Goal: Navigation & Orientation: Find specific page/section

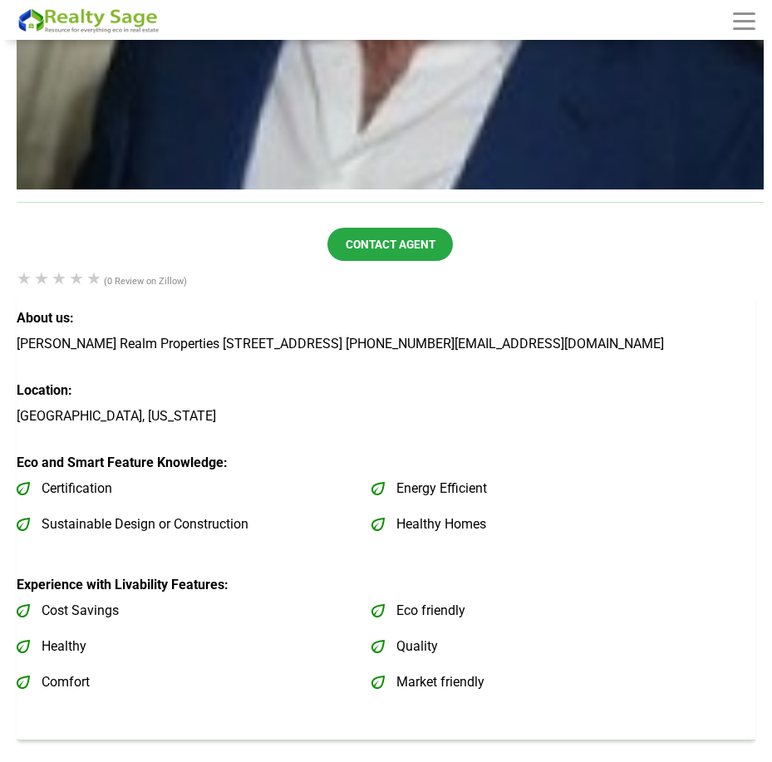
scroll to position [833, 0]
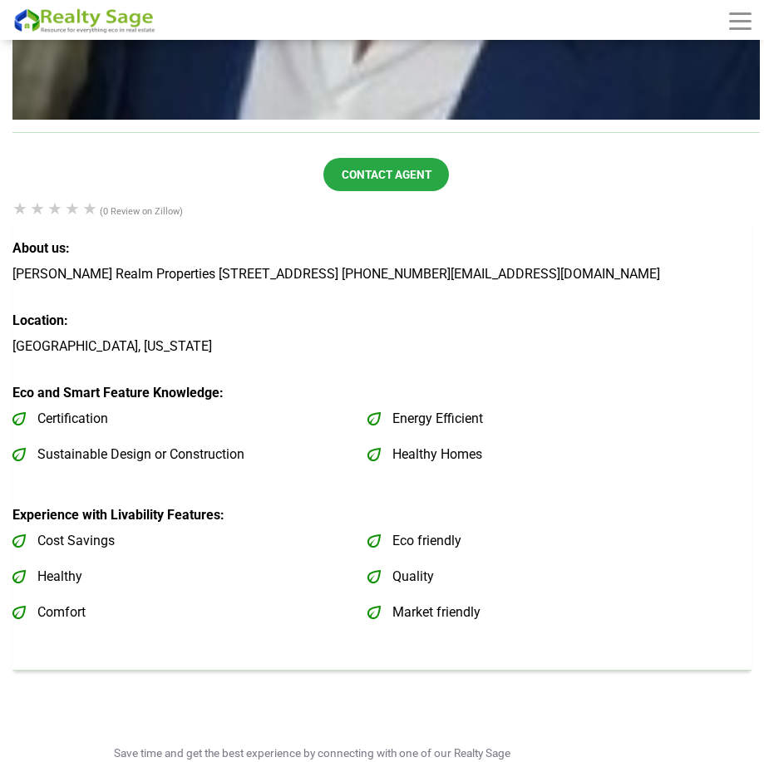
click at [739, 21] on span at bounding box center [740, 21] width 22 height 2
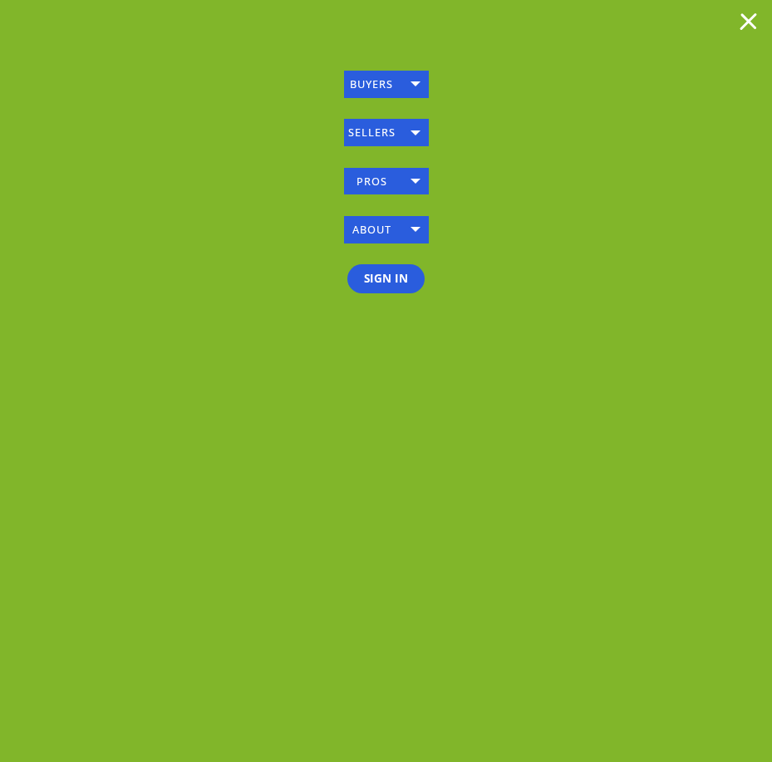
click at [381, 222] on link "ABOUT" at bounding box center [386, 229] width 85 height 27
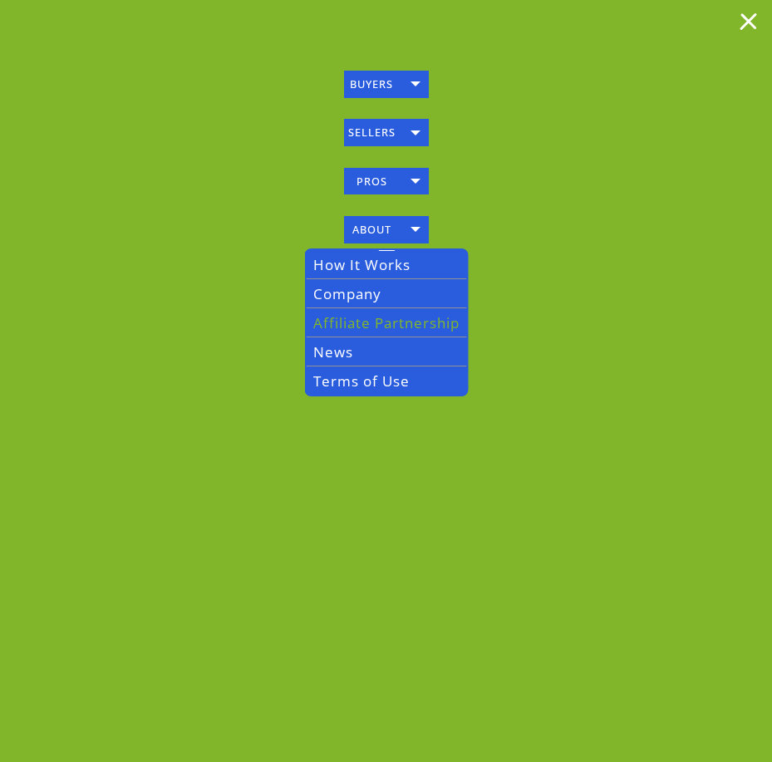
click at [409, 325] on link "Affiliate Partnership" at bounding box center [386, 322] width 160 height 29
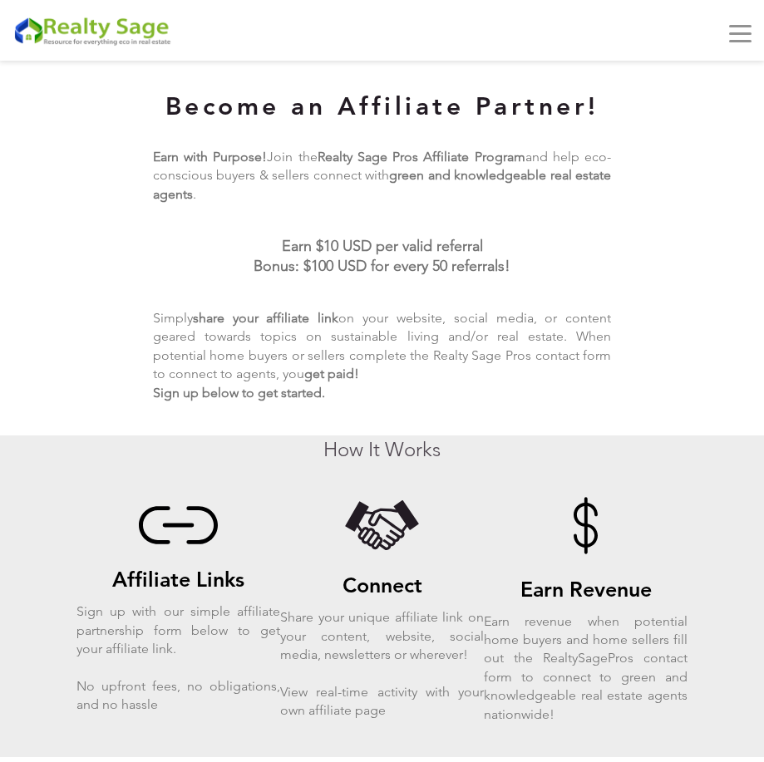
click at [734, 35] on div at bounding box center [465, 36] width 573 height 22
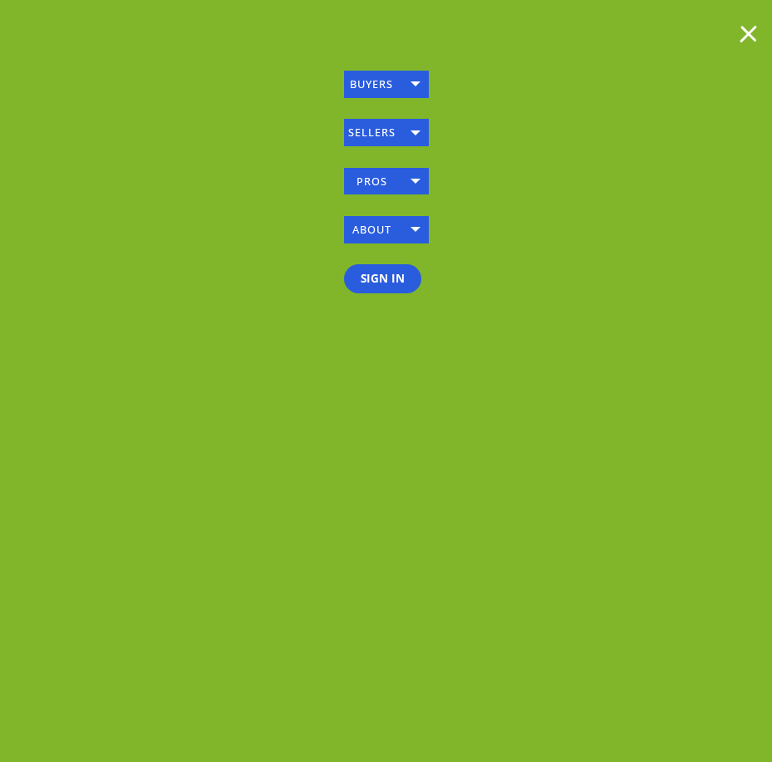
click at [413, 128] on link "SELLERS" at bounding box center [386, 132] width 85 height 27
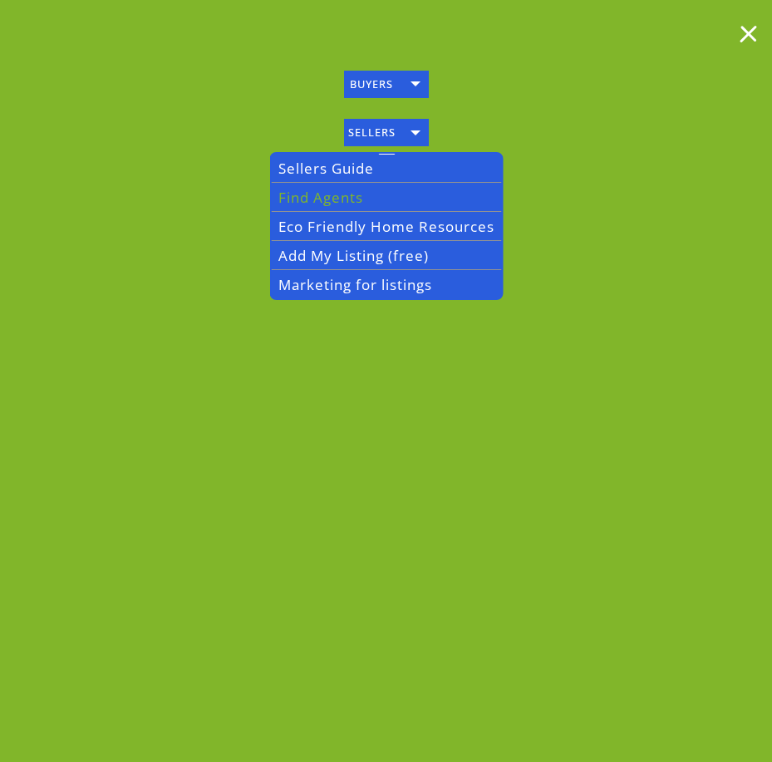
click at [352, 194] on link "Find Agents" at bounding box center [386, 197] width 230 height 29
